Goal: Find specific page/section: Find specific page/section

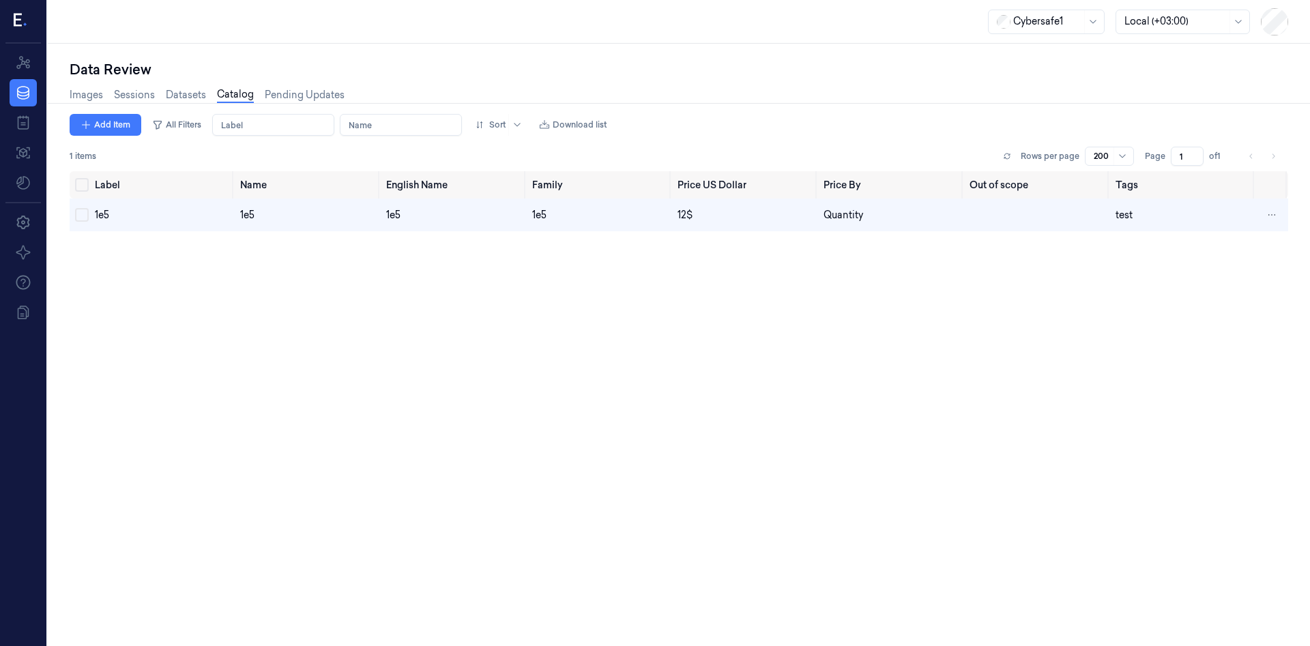
scroll to position [0, 5]
click at [24, 31] on div at bounding box center [22, 22] width 35 height 44
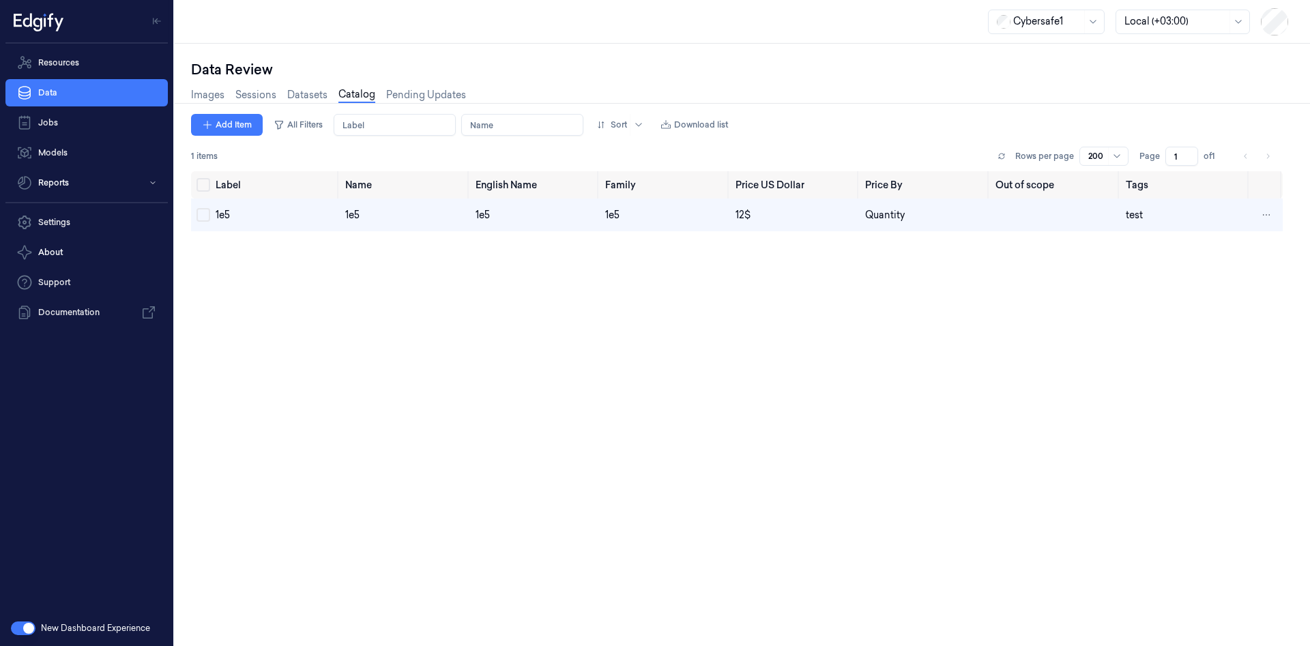
click at [20, 625] on button "button" at bounding box center [23, 629] width 25 height 14
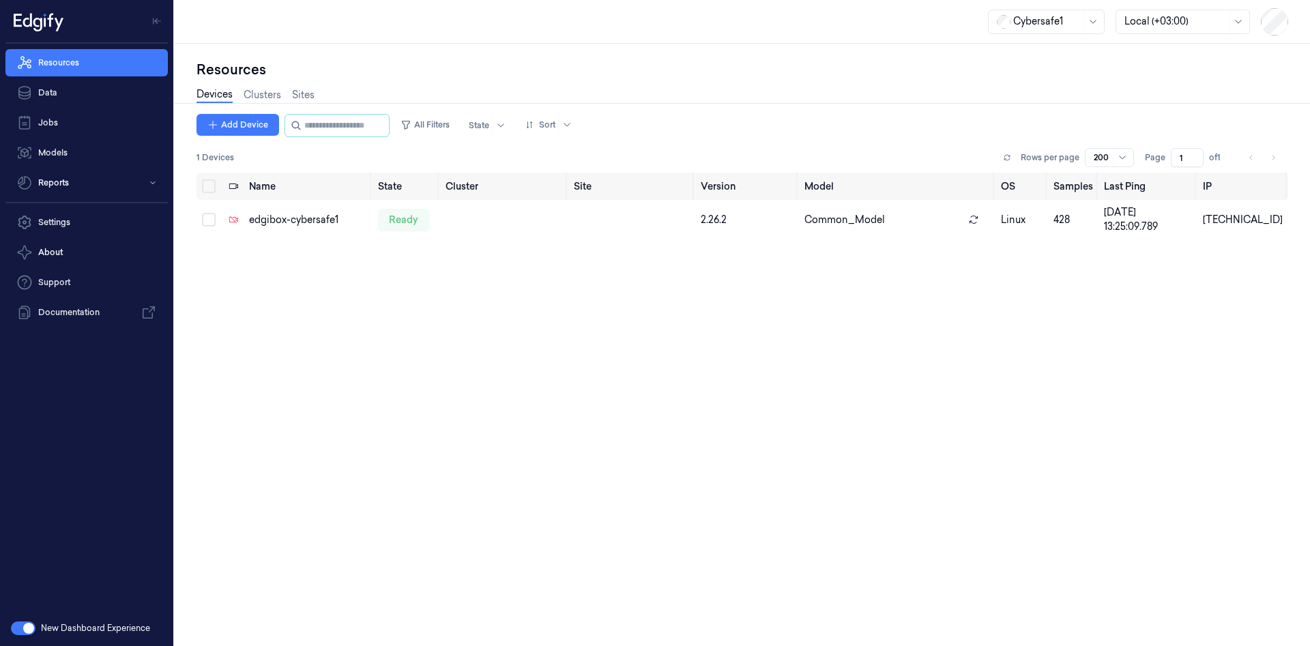
click at [26, 630] on button "button" at bounding box center [23, 629] width 25 height 14
